Goal: Check status: Check status

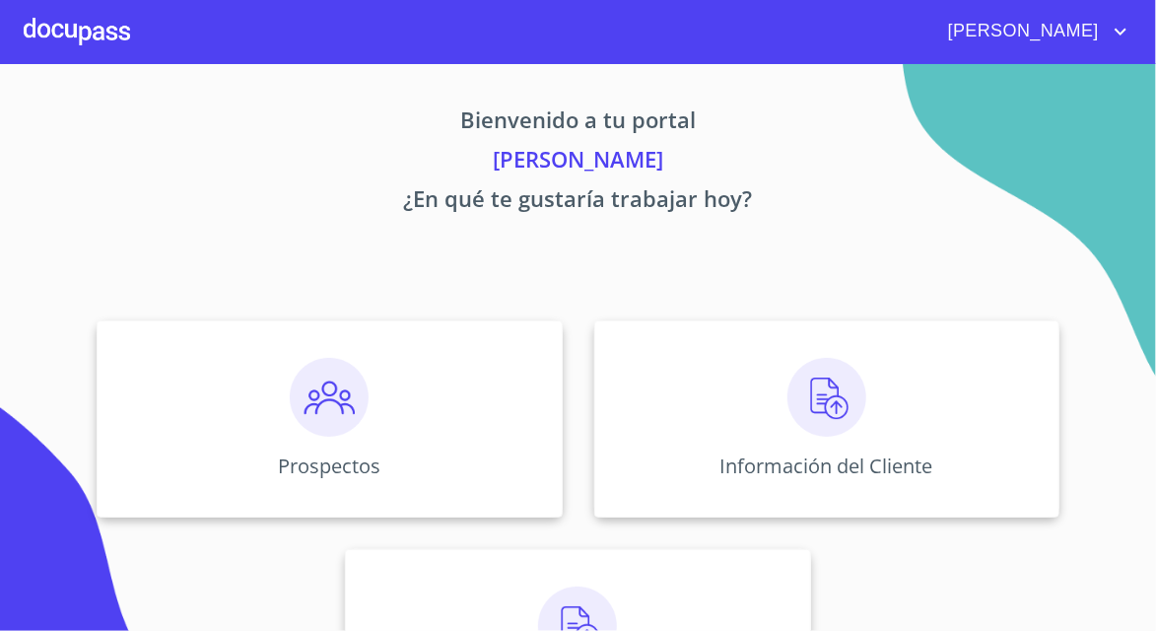
scroll to position [129, 0]
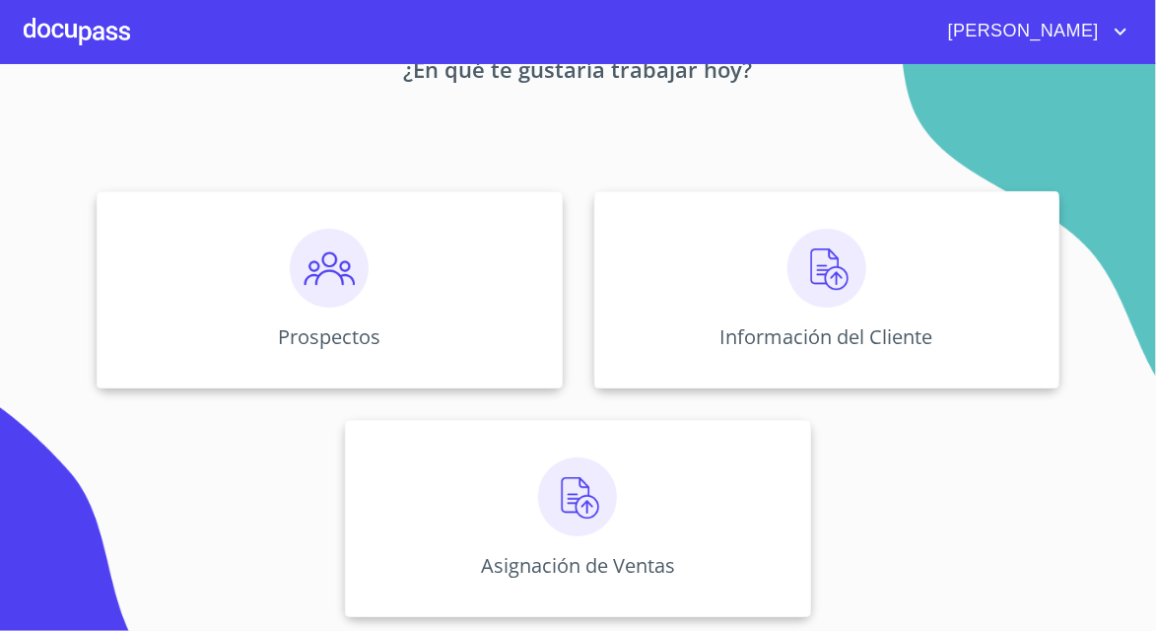
click at [672, 513] on div "Asignación de Ventas" at bounding box center [577, 518] width 465 height 197
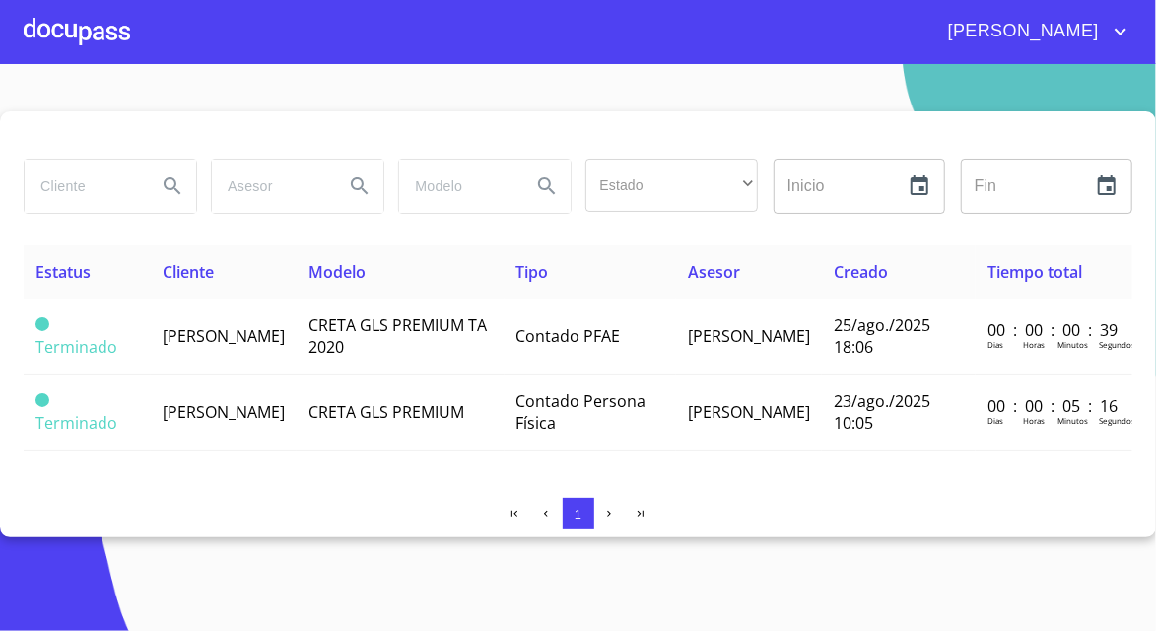
click at [297, 340] on td "[PERSON_NAME]" at bounding box center [224, 337] width 146 height 76
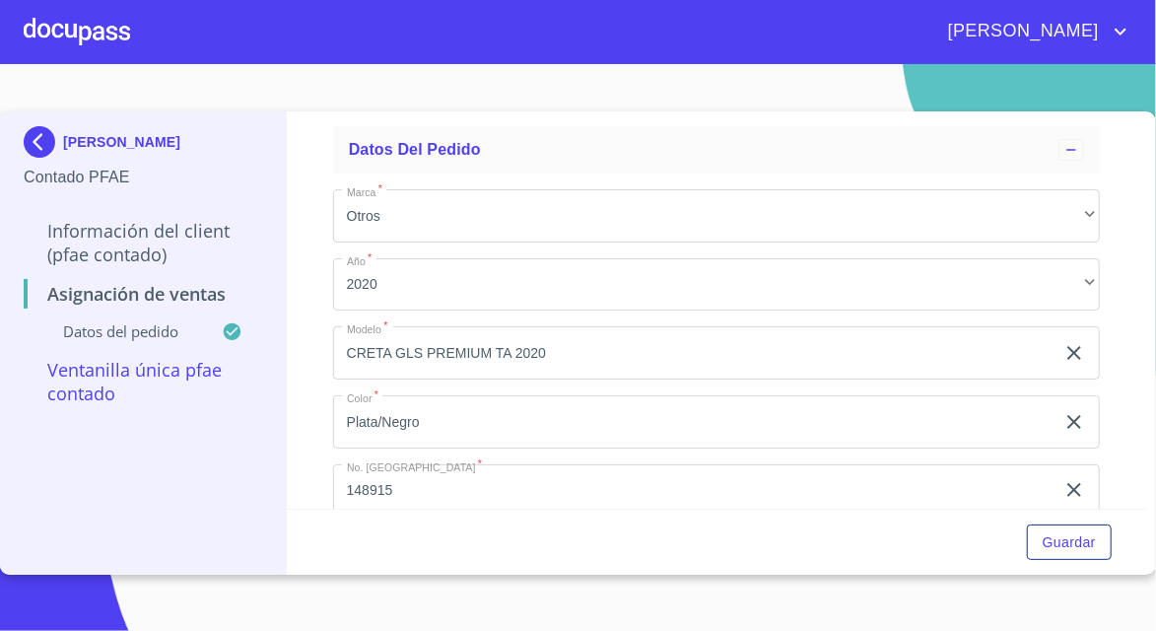
scroll to position [107, 0]
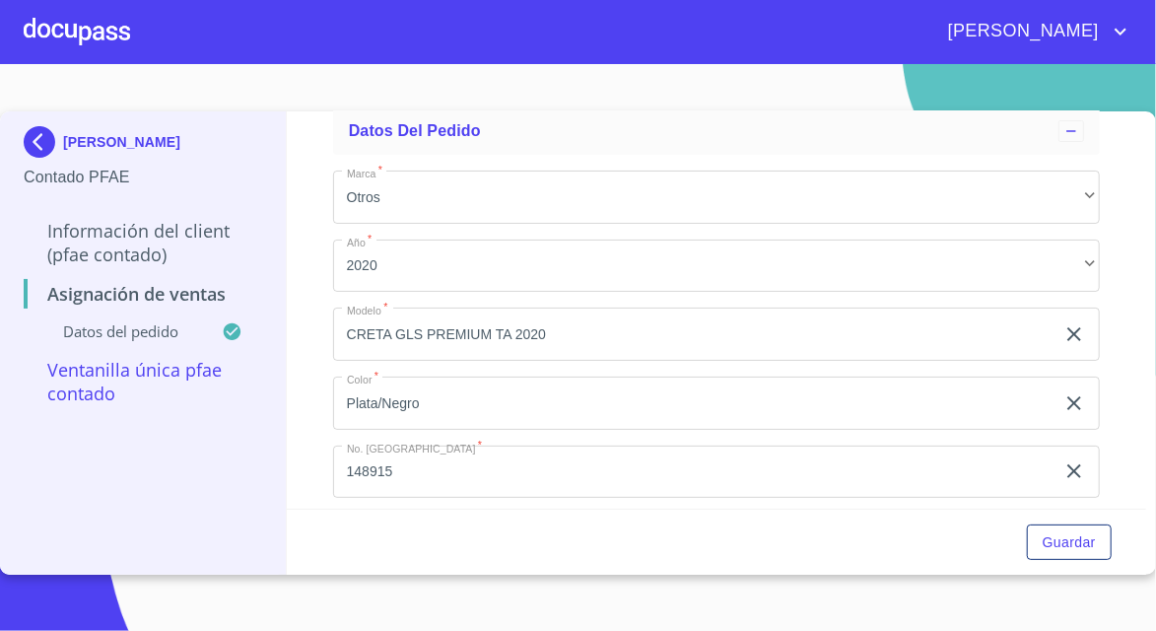
click at [89, 38] on div at bounding box center [77, 31] width 106 height 63
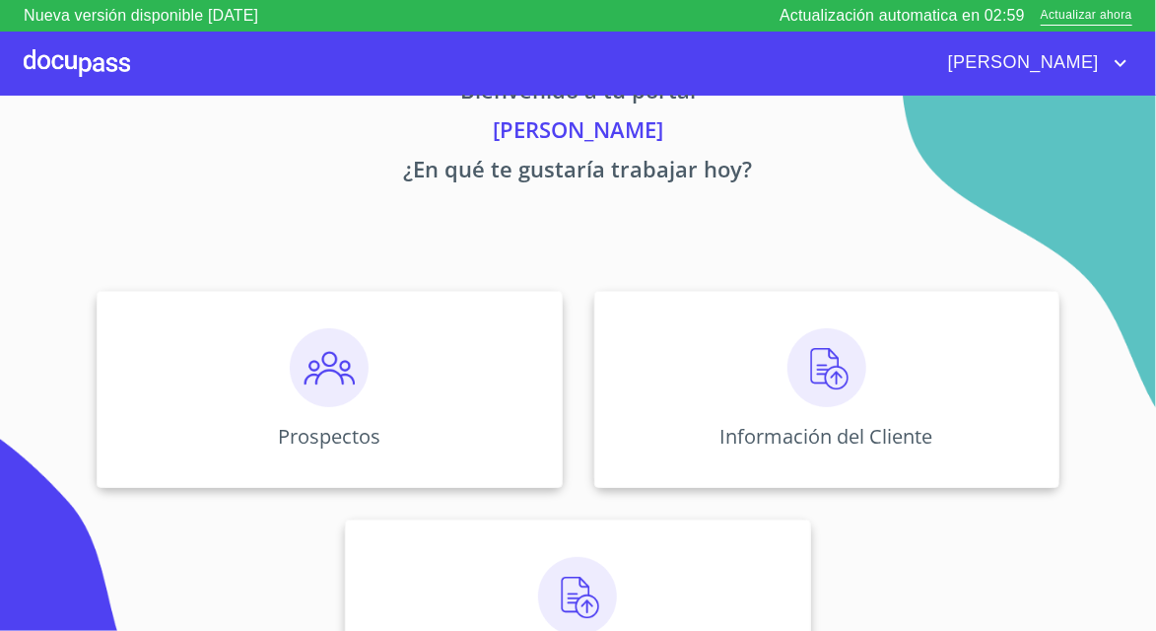
scroll to position [129, 0]
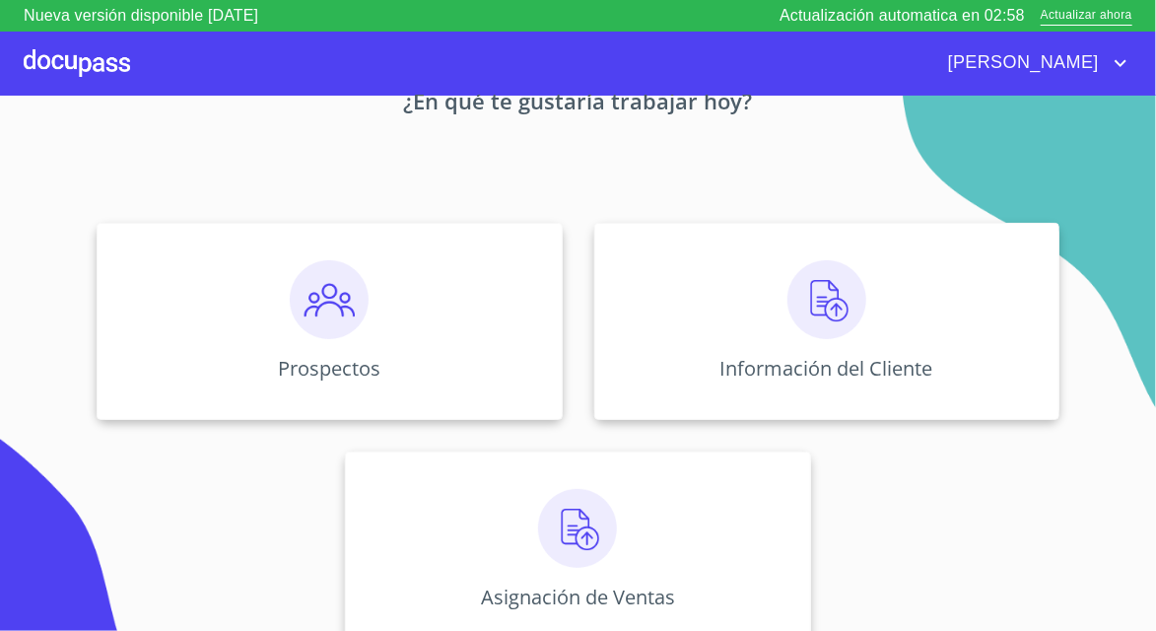
click at [863, 325] on img at bounding box center [827, 299] width 79 height 79
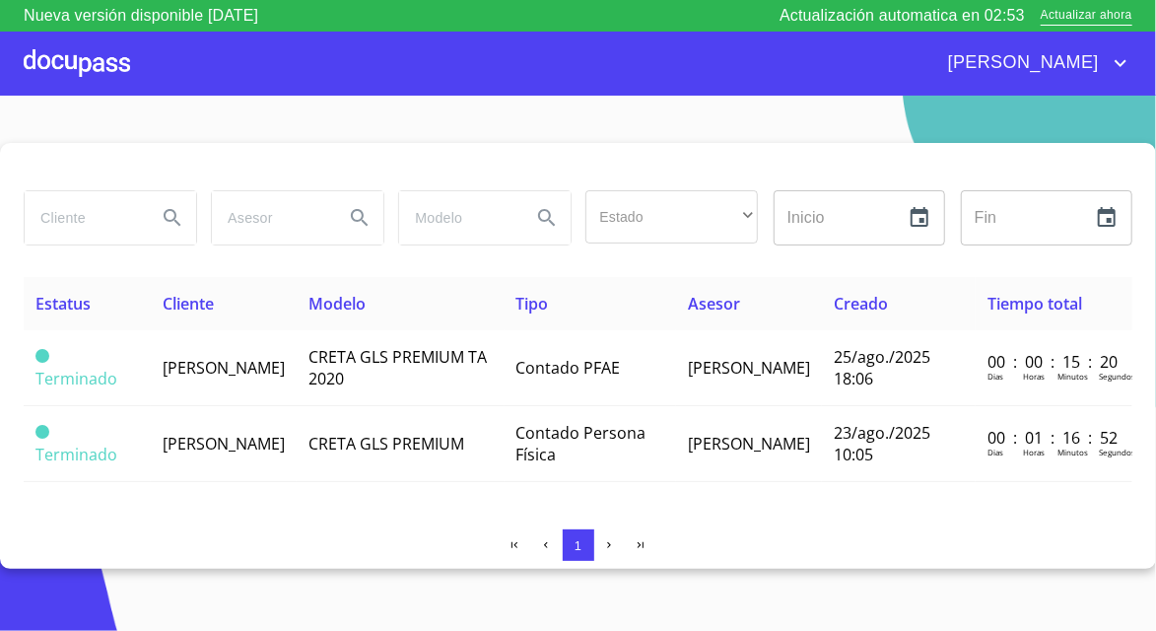
click at [297, 386] on td "[PERSON_NAME]" at bounding box center [224, 368] width 146 height 76
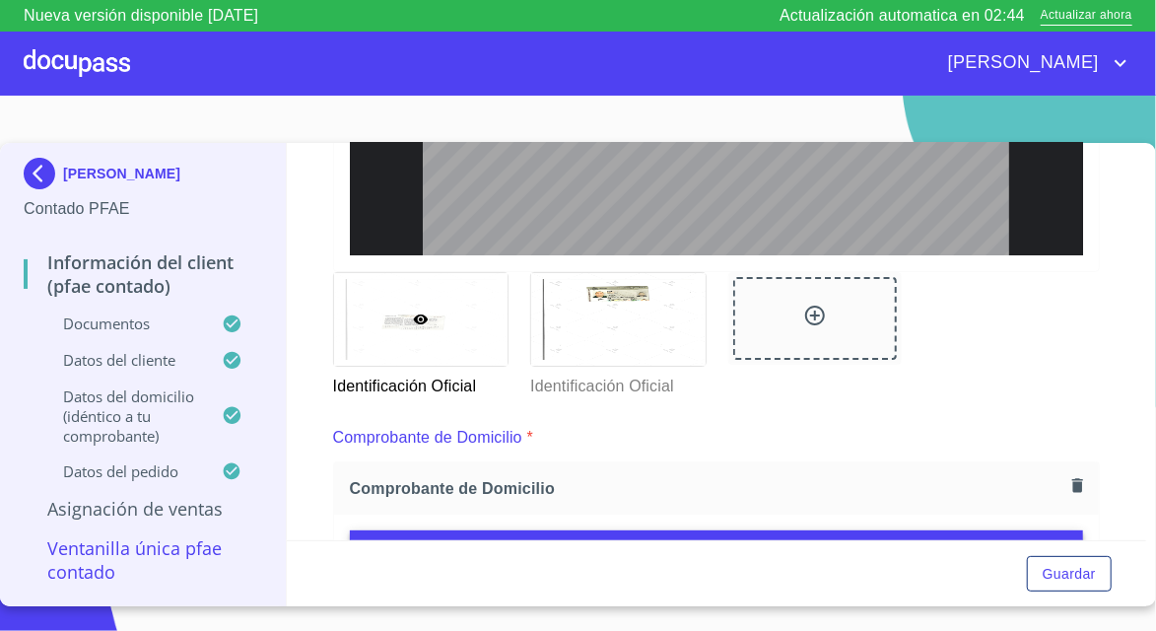
scroll to position [1289, 0]
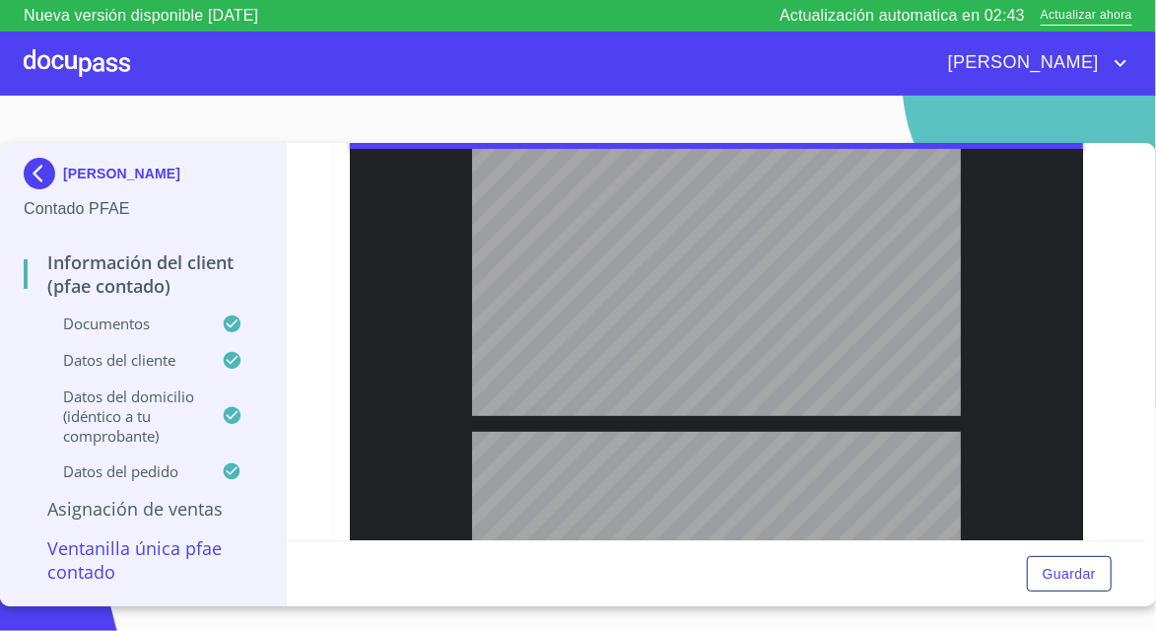
type input "2"
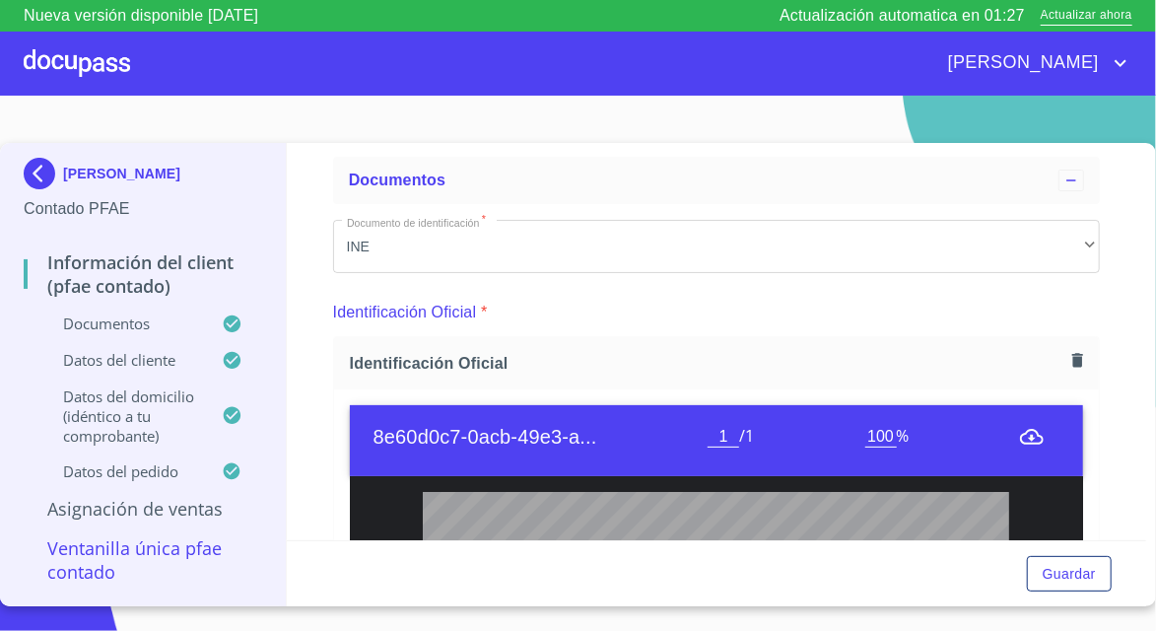
scroll to position [0, 0]
